Goal: Task Accomplishment & Management: Manage account settings

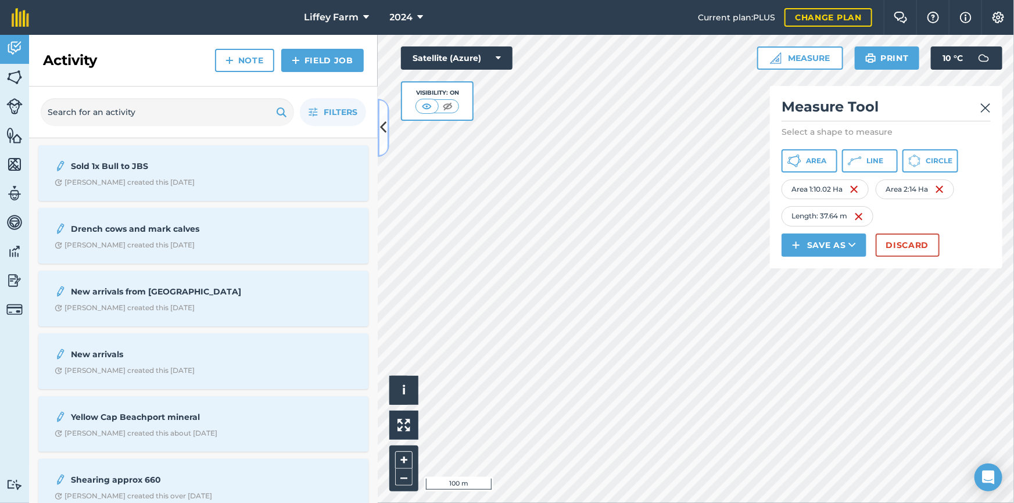
click at [386, 113] on button at bounding box center [384, 128] width 12 height 58
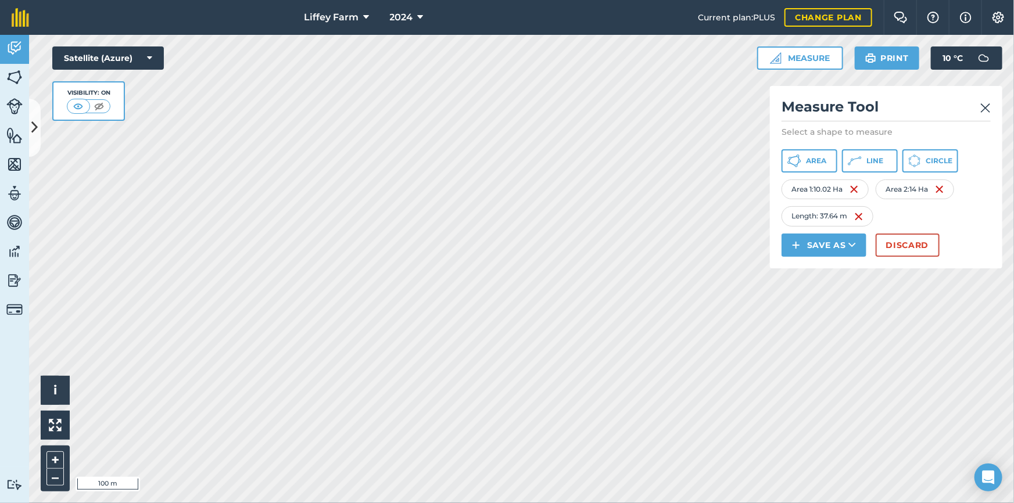
click at [295, 263] on div at bounding box center [521, 269] width 985 height 468
click at [802, 159] on icon at bounding box center [795, 161] width 14 height 14
click at [802, 164] on icon at bounding box center [795, 161] width 14 height 14
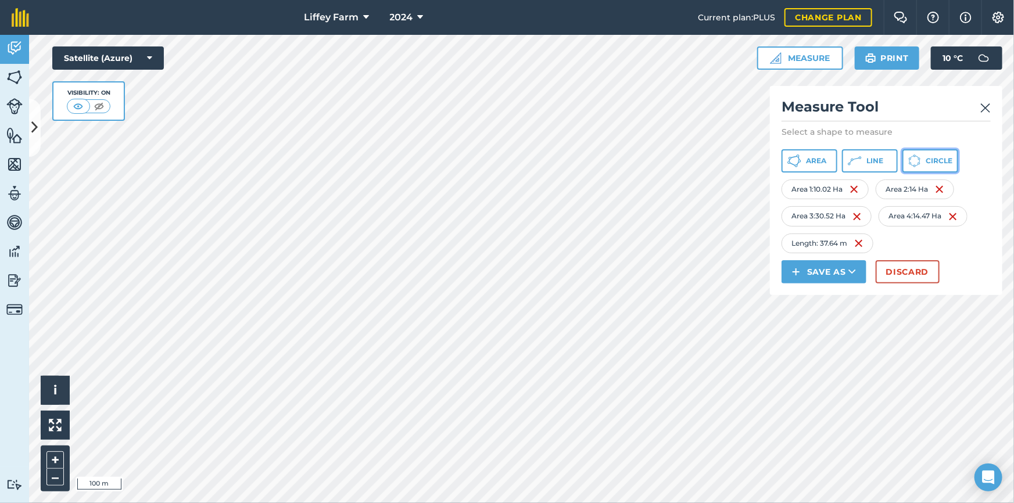
click at [921, 165] on button "Circle" at bounding box center [931, 160] width 56 height 23
click at [927, 163] on span "Circle" at bounding box center [939, 160] width 27 height 9
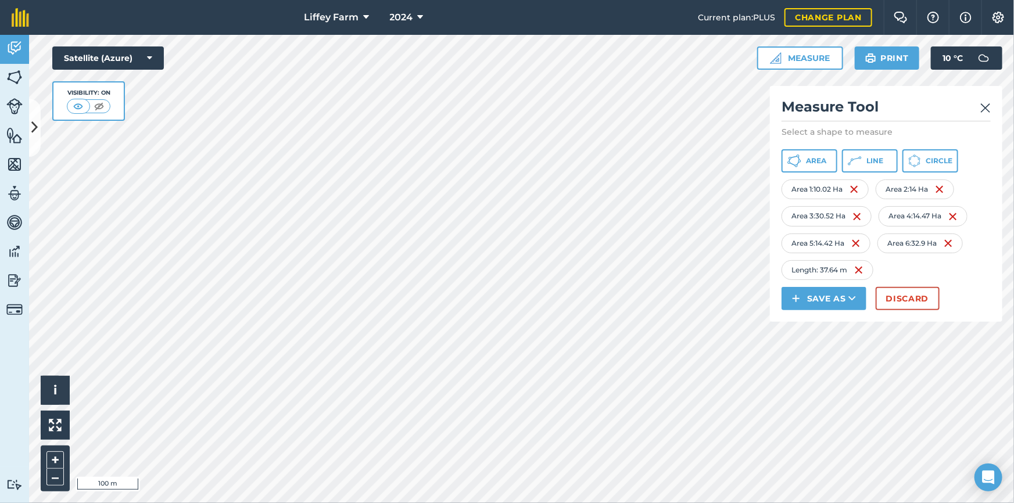
click at [476, 0] on html "Liffey Farm 2024 Current plan : PLUS Change plan Farm Chat Help Info Settings L…" at bounding box center [507, 251] width 1014 height 503
click at [927, 169] on button "Circle" at bounding box center [931, 160] width 56 height 23
click at [862, 273] on img at bounding box center [857, 270] width 9 height 14
click at [950, 167] on button "Circle" at bounding box center [931, 160] width 56 height 23
click at [856, 269] on img at bounding box center [855, 270] width 9 height 14
